Goal: Transaction & Acquisition: Subscribe to service/newsletter

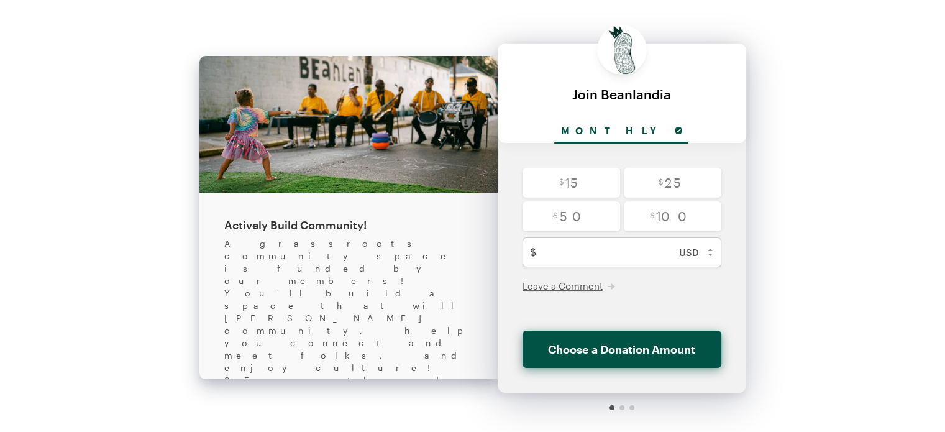
scroll to position [27, 0]
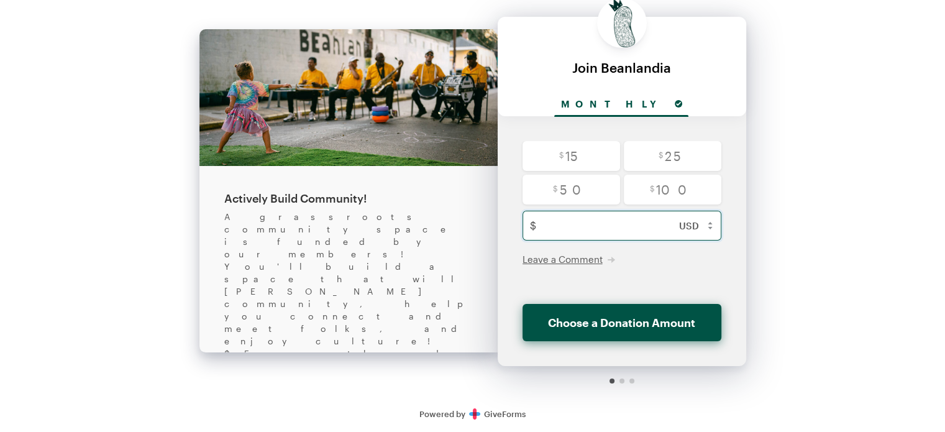
click at [610, 233] on input "text" at bounding box center [635, 226] width 188 height 30
type input "5"
checkbox input "false"
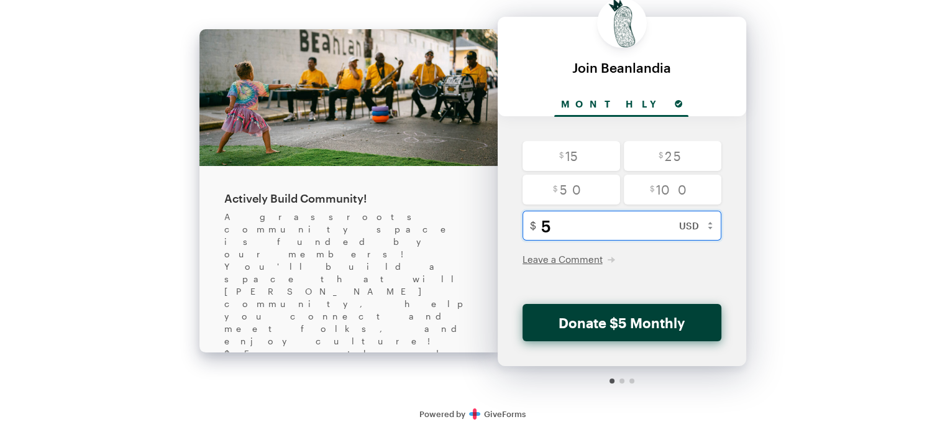
type input "5"
click at [667, 326] on button "Donate $5 Monthly" at bounding box center [622, 322] width 199 height 37
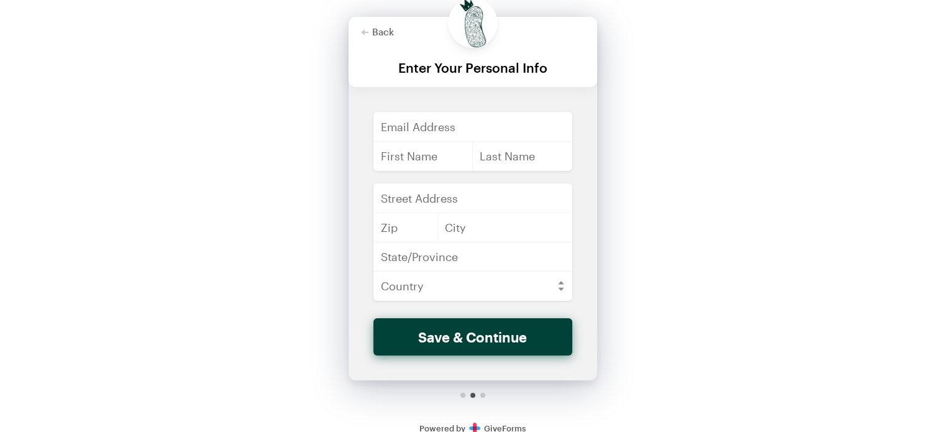
scroll to position [0, 0]
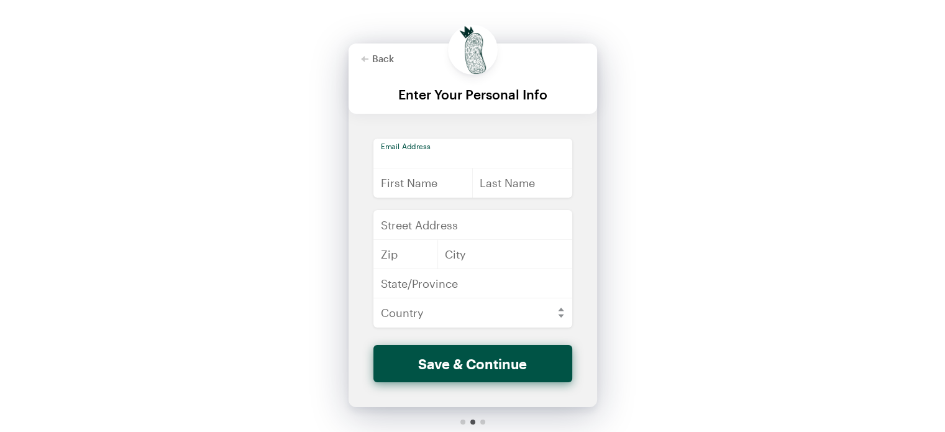
click at [458, 159] on input "email" at bounding box center [473, 154] width 199 height 30
type input "[PERSON_NAME][EMAIL_ADDRESS][DOMAIN_NAME]"
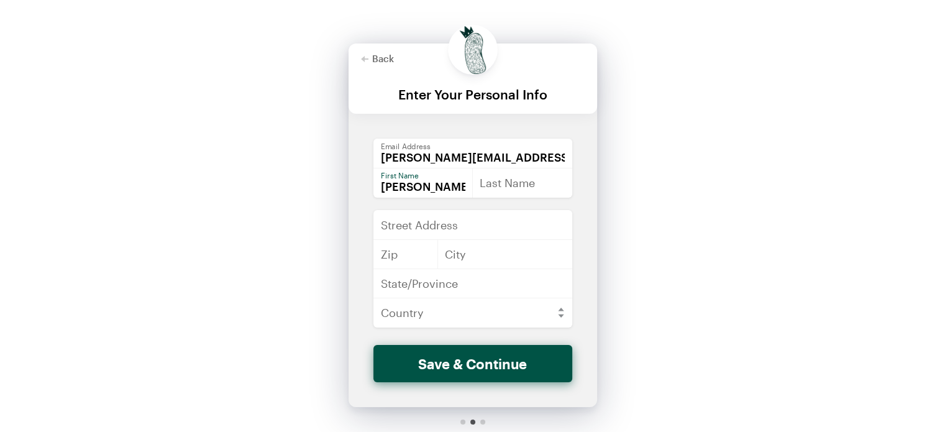
type input "[PERSON_NAME]"
type input "[STREET_ADDRESS]"
type input "48042"
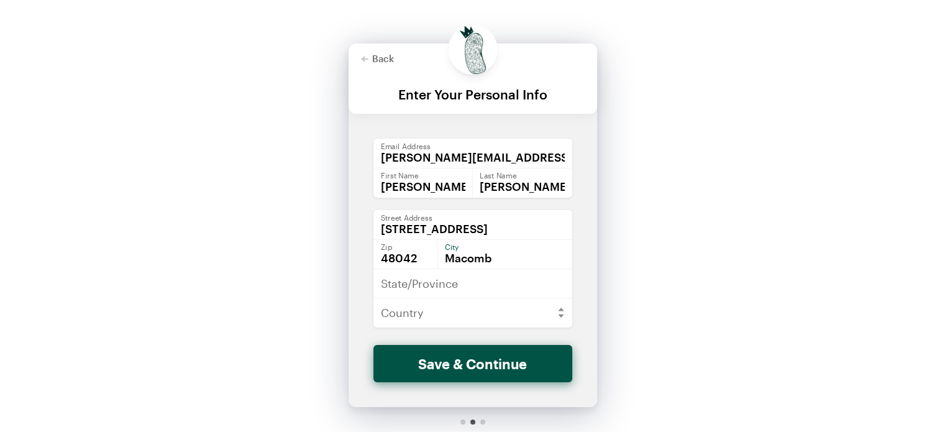
type input "Macomb"
type input "MI"
click at [407, 313] on select "[GEOGRAPHIC_DATA] [GEOGRAPHIC_DATA] [GEOGRAPHIC_DATA] [GEOGRAPHIC_DATA] [US_STA…" at bounding box center [473, 313] width 199 height 30
select select "US"
click at [374, 298] on select "[GEOGRAPHIC_DATA] [GEOGRAPHIC_DATA] [GEOGRAPHIC_DATA] [GEOGRAPHIC_DATA] [US_STA…" at bounding box center [473, 313] width 199 height 30
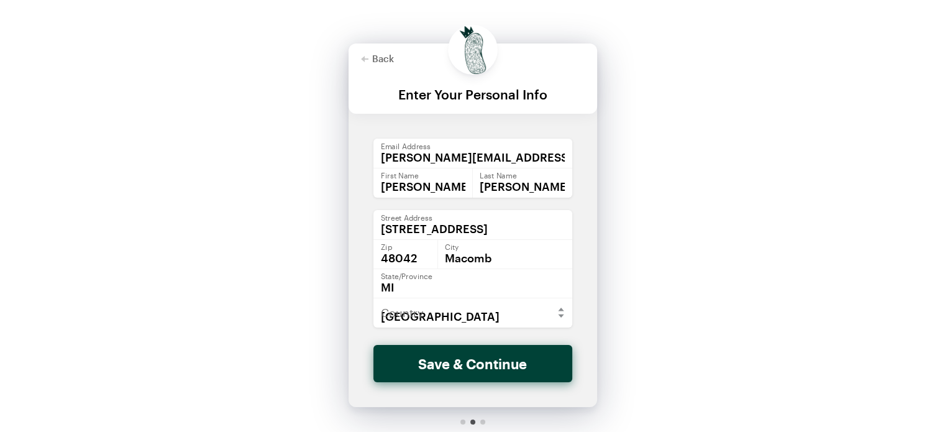
click at [494, 357] on button "Save & Continue" at bounding box center [473, 363] width 199 height 37
checkbox input "false"
